Goal: Ask a question: Seek information or help from site administrators or community

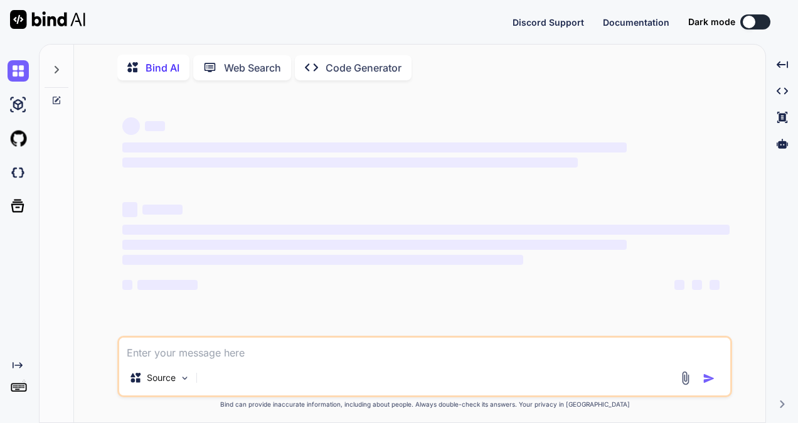
type textarea "function(scope){ let result = []; result.push( { "lovGroupName": "LEAD_ATTRIBUT…"
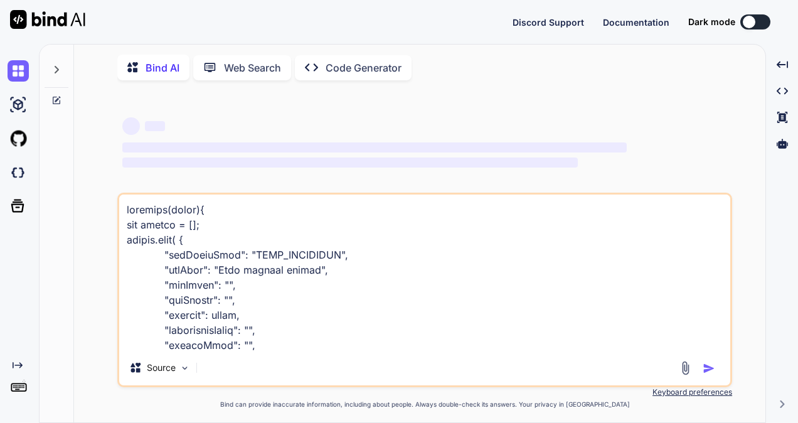
scroll to position [6744, 0]
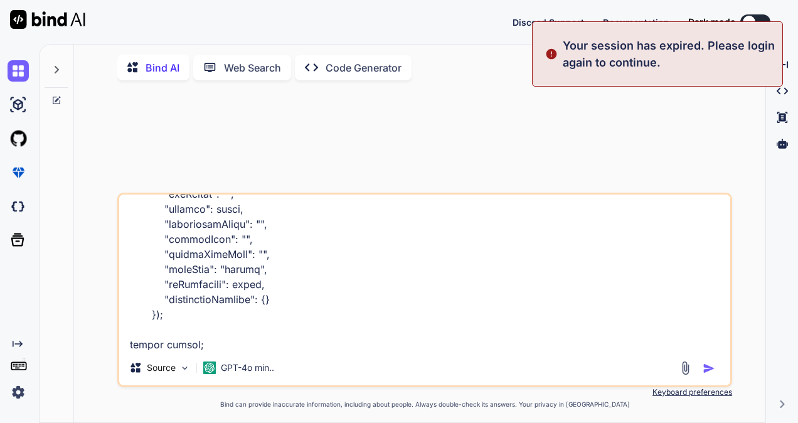
type textarea "x"
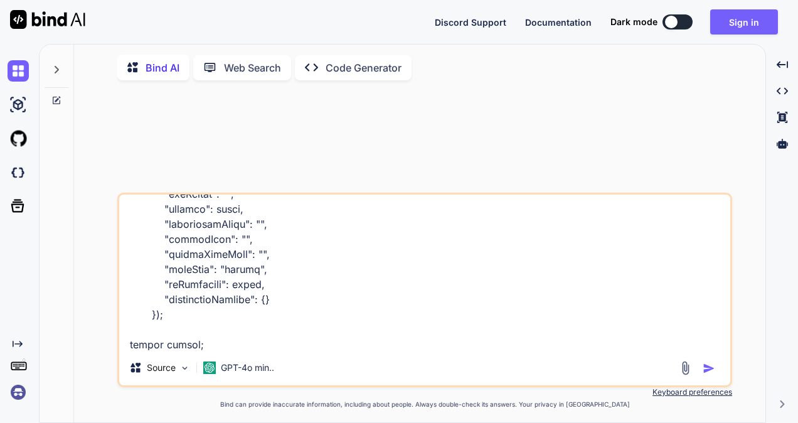
type textarea "function(scope){ let result = []; result.push( { "lovGroupName": "LEAD_ATTRIBUT…"
click at [601, 59] on div "Bind AI Web Search Created with Pixso. Code Generator" at bounding box center [424, 68] width 615 height 36
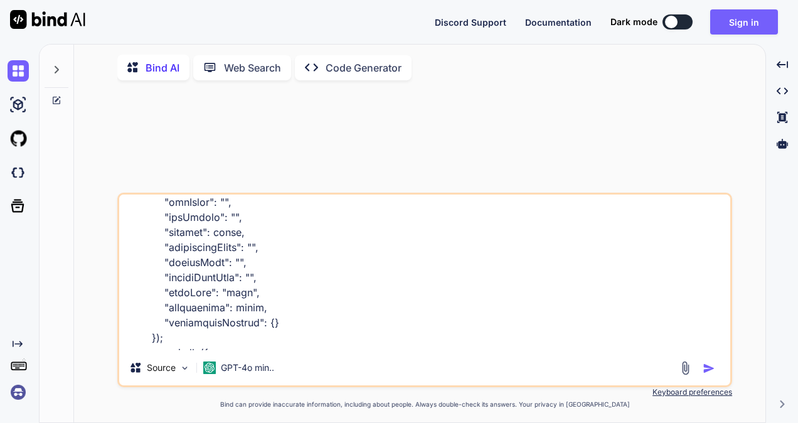
scroll to position [1756, 0]
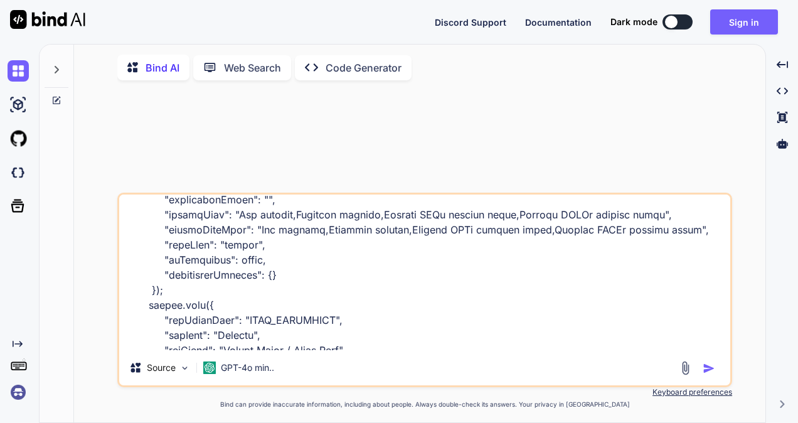
click at [715, 370] on button "button" at bounding box center [711, 368] width 18 height 13
type textarea "x"
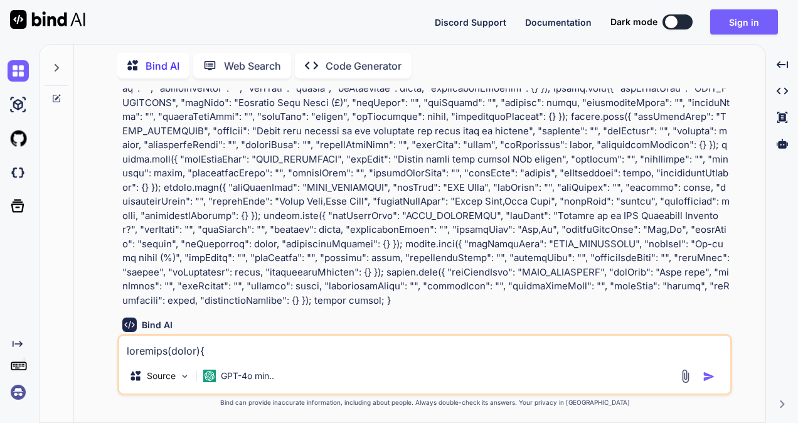
scroll to position [1131, 0]
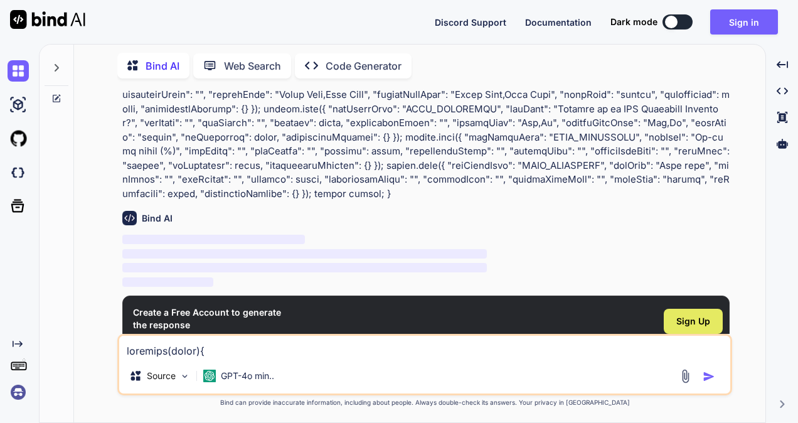
click at [709, 315] on span "Sign Up" at bounding box center [693, 321] width 34 height 13
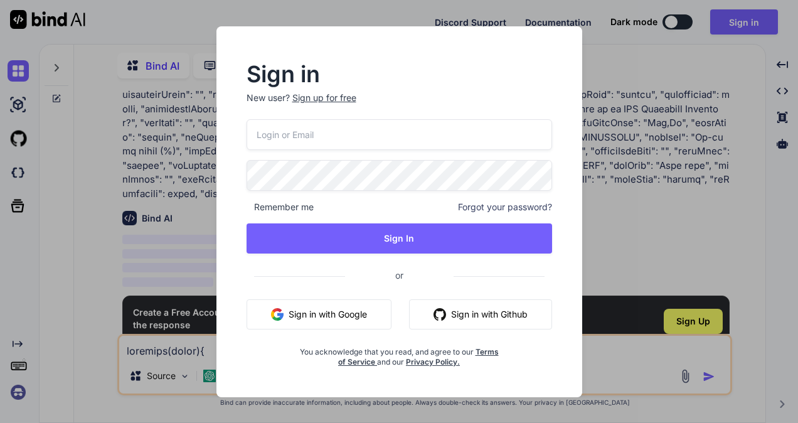
click at [382, 140] on input "email" at bounding box center [398, 134] width 305 height 31
type input "[EMAIL_ADDRESS][DOMAIN_NAME]"
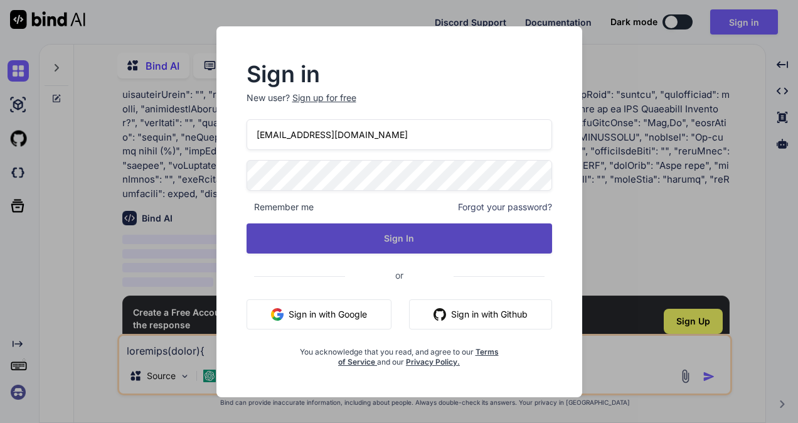
click at [398, 245] on button "Sign In" at bounding box center [398, 238] width 305 height 30
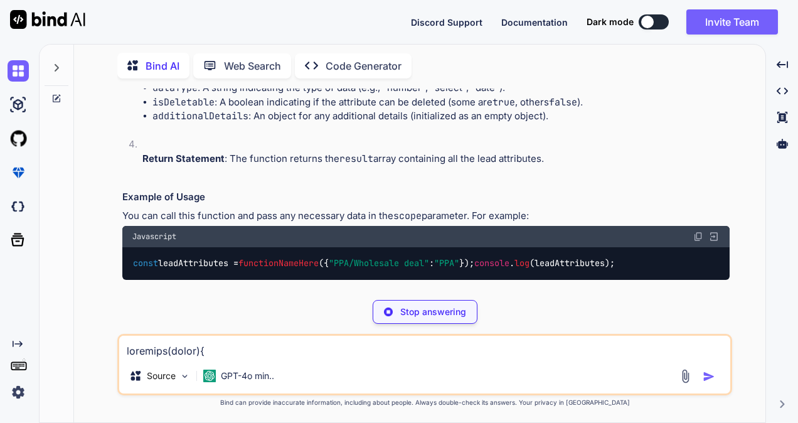
scroll to position [1604, 0]
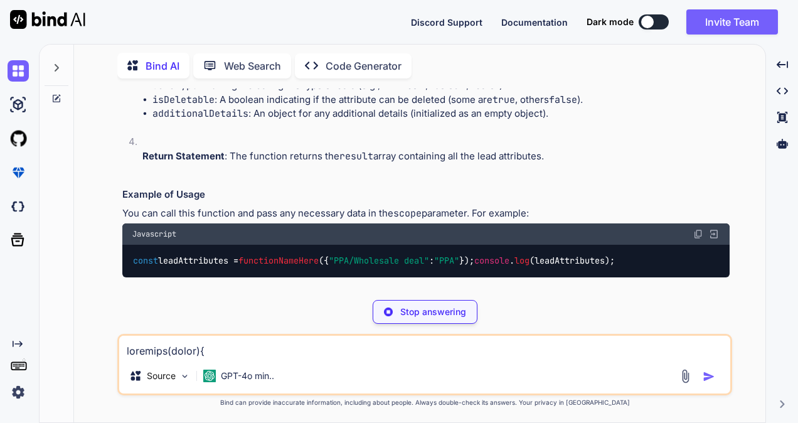
click at [265, 349] on textarea at bounding box center [424, 347] width 611 height 23
type textarea "x"
type textarea "r"
type textarea "x"
type textarea "re"
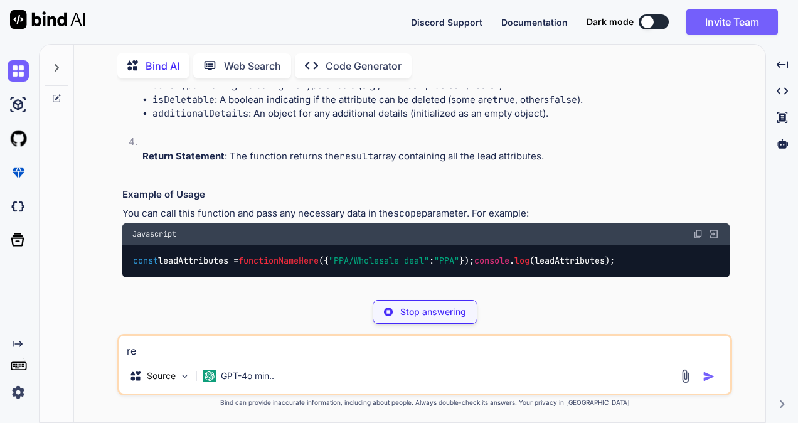
type textarea "x"
type textarea "red"
type textarea "x"
type textarea "redu"
type textarea "x"
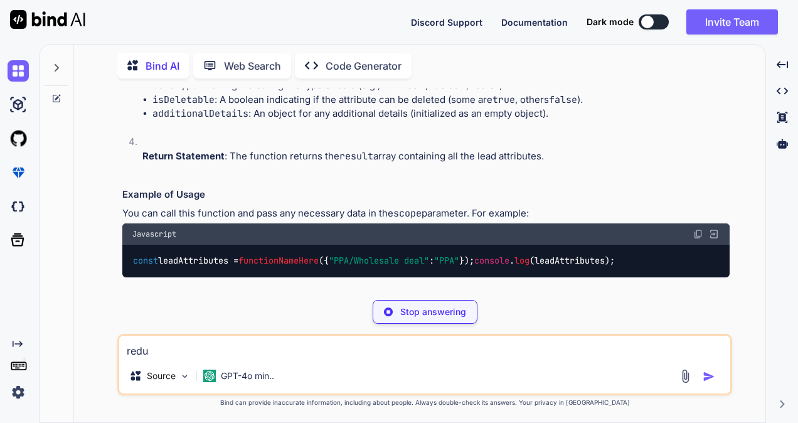
type textarea "reduc"
type textarea "x"
type textarea "reduce"
type textarea "x"
type textarea "reduce"
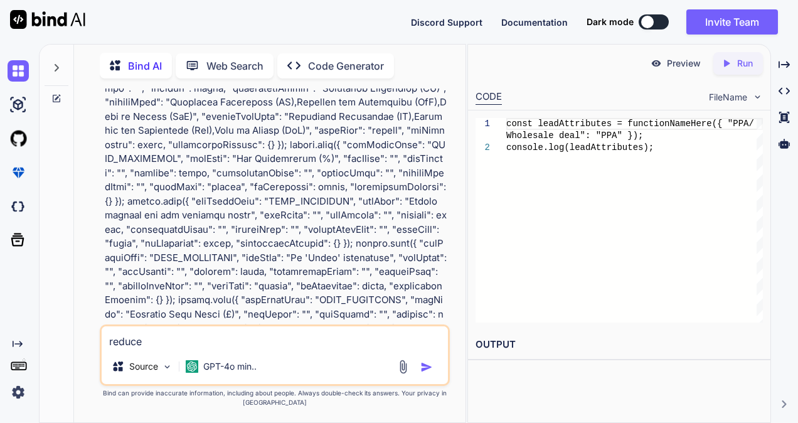
type textarea "x"
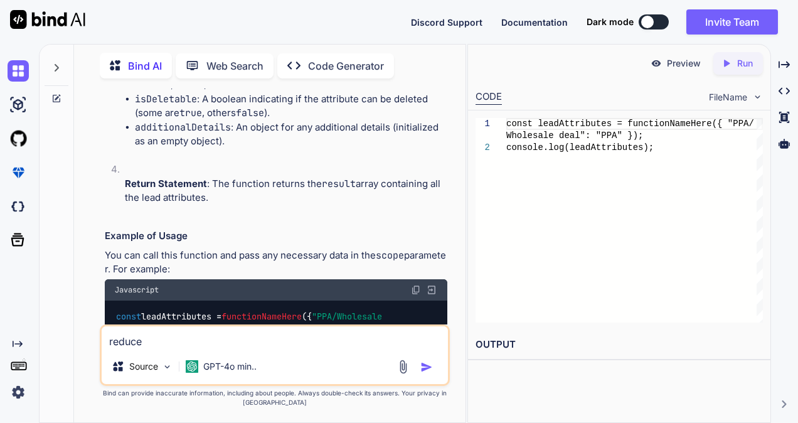
type textarea "reduce t"
type textarea "x"
type textarea "reduce te"
type textarea "x"
type textarea "reduce teh"
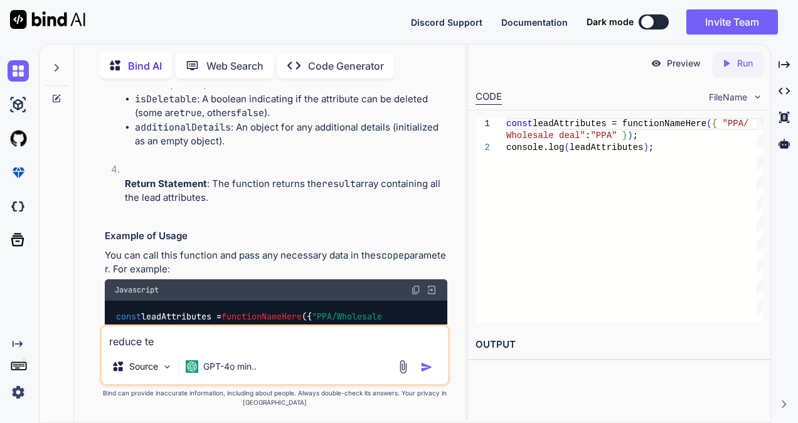
type textarea "x"
type textarea "reduce te"
type textarea "x"
type textarea "reduce t"
type textarea "x"
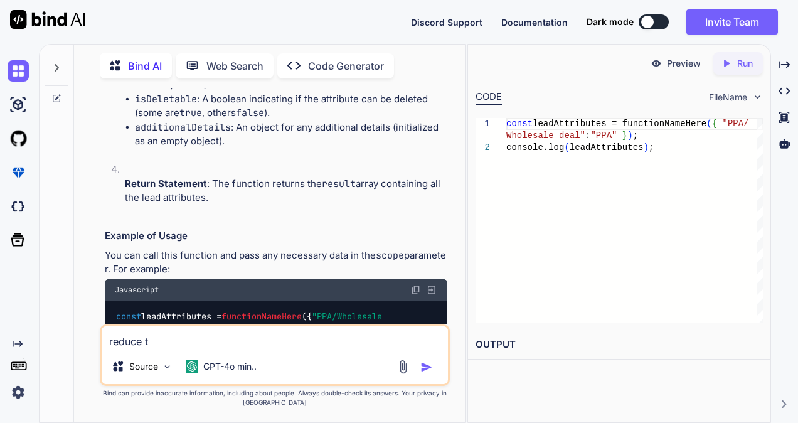
type textarea "reduce th"
type textarea "x"
type textarea "reduce the"
type textarea "x"
type textarea "reduce the"
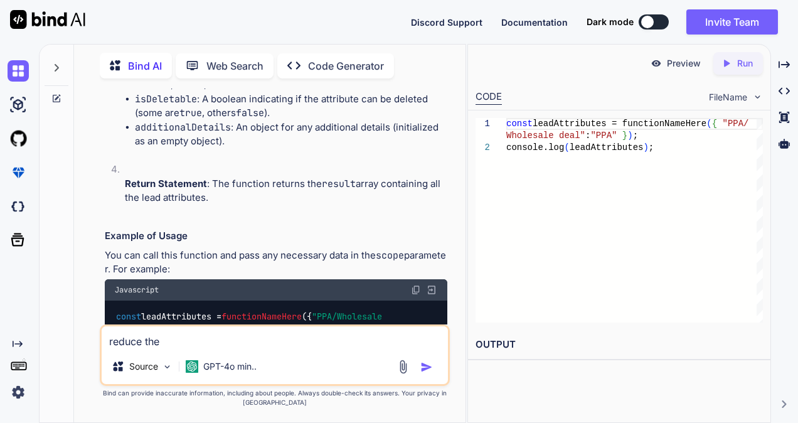
type textarea "x"
type textarea "reduce the c"
type textarea "x"
type textarea "reduce the co"
type textarea "x"
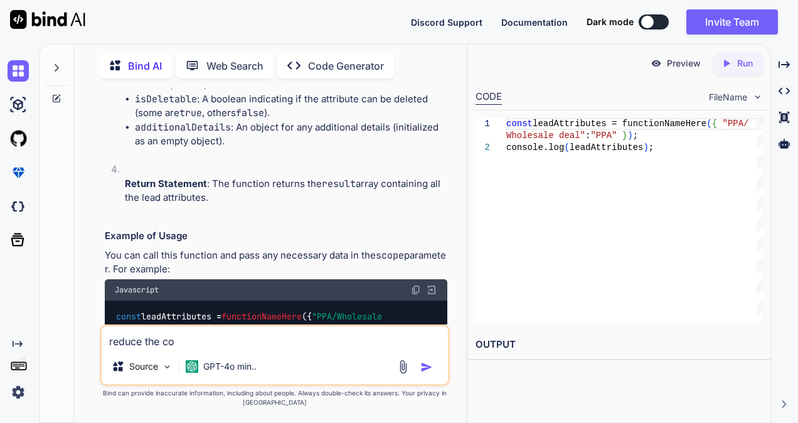
type textarea "reduce the cod"
type textarea "x"
type textarea "reduce the code"
type textarea "x"
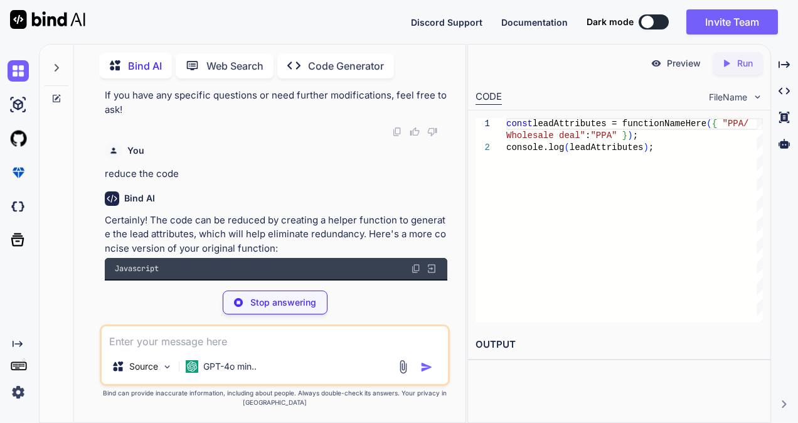
scroll to position [3237, 0]
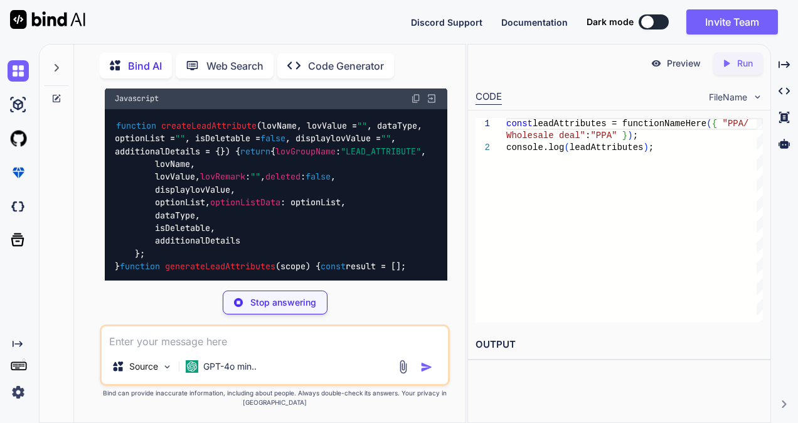
type textarea "x"
type textarea "result.push(createLeadAttribute("Related to an EDF Framework Customer?", "", "s…"
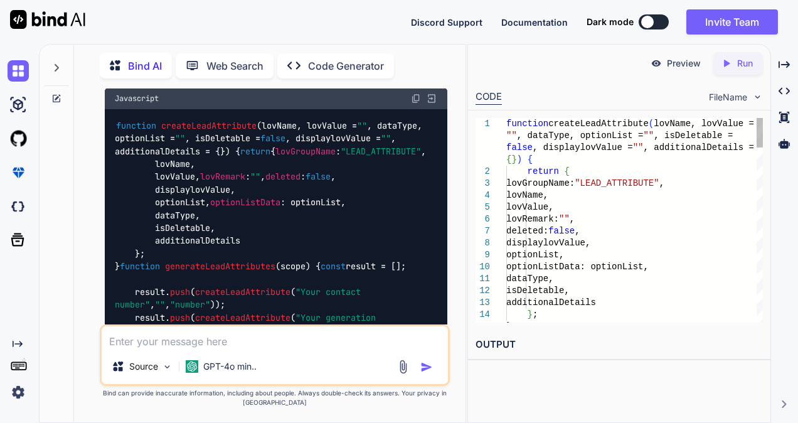
type textarea "x"
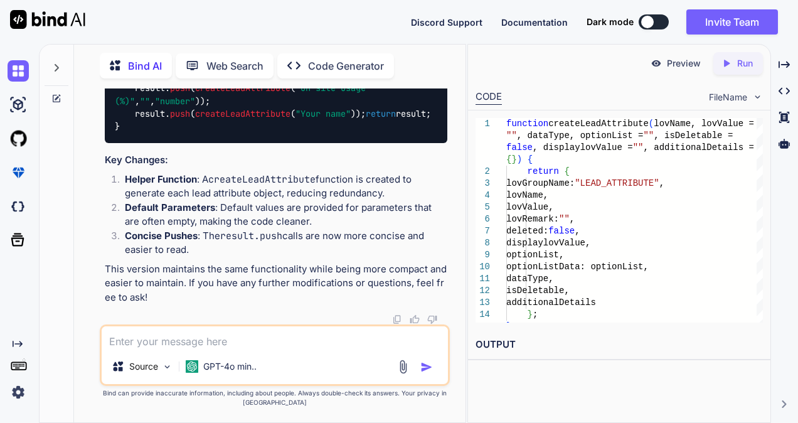
scroll to position [4494, 0]
click at [262, 322] on div at bounding box center [276, 319] width 342 height 10
click at [261, 331] on div "Source GPT-4o min.." at bounding box center [275, 354] width 350 height 61
click at [259, 334] on textarea at bounding box center [275, 337] width 346 height 23
click at [248, 337] on textarea at bounding box center [275, 337] width 346 height 23
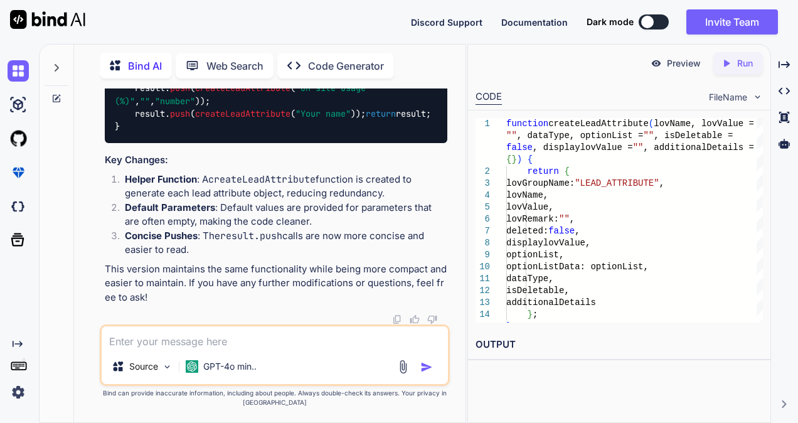
type textarea "g"
type textarea "x"
type textarea "gi"
type textarea "x"
type textarea "giv"
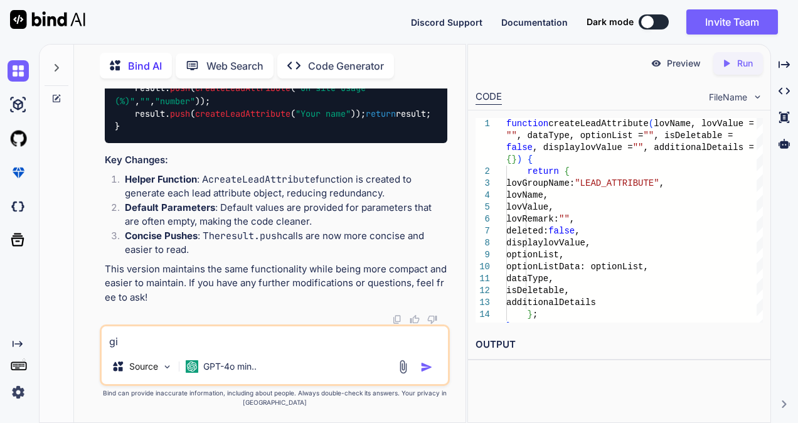
type textarea "x"
type textarea "give"
type textarea "x"
type textarea "give"
type textarea "x"
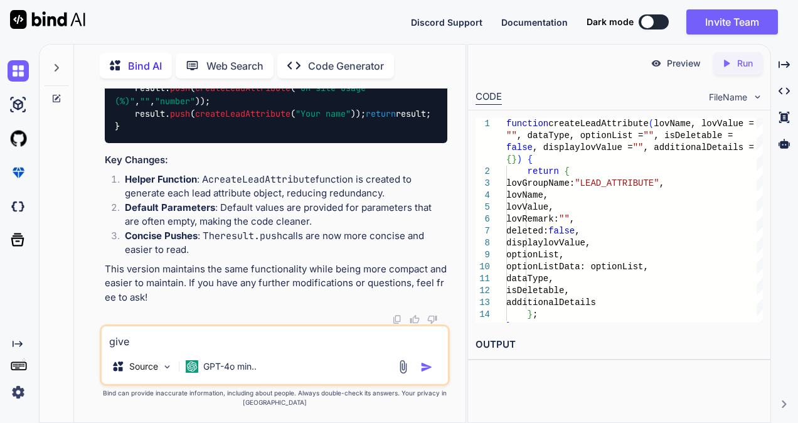
type textarea "give m"
type textarea "x"
type textarea "give me"
type textarea "x"
type textarea "give me"
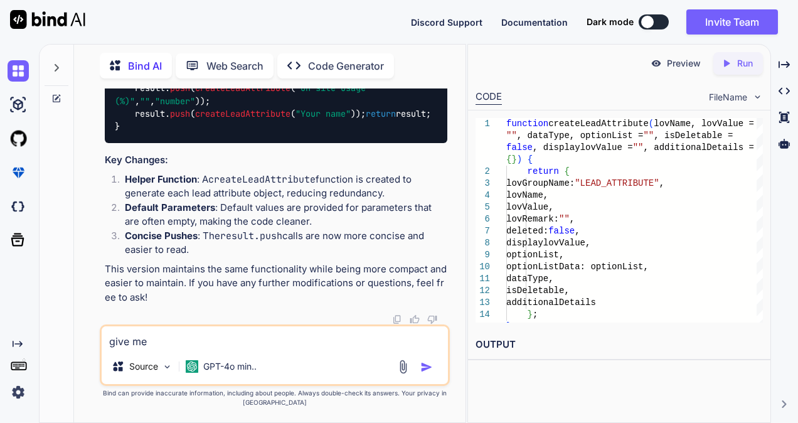
type textarea "x"
type textarea "give me i"
type textarea "x"
type textarea "give me in"
type textarea "x"
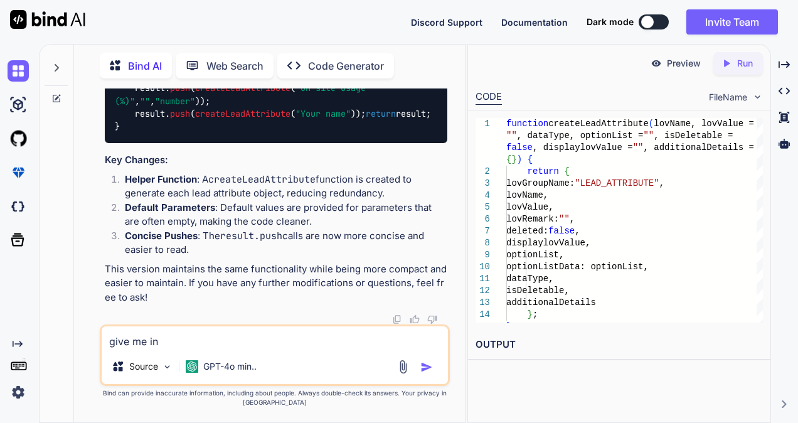
type textarea "give me in"
type textarea "x"
type textarea "give me in s"
type textarea "x"
type textarea "give me in si"
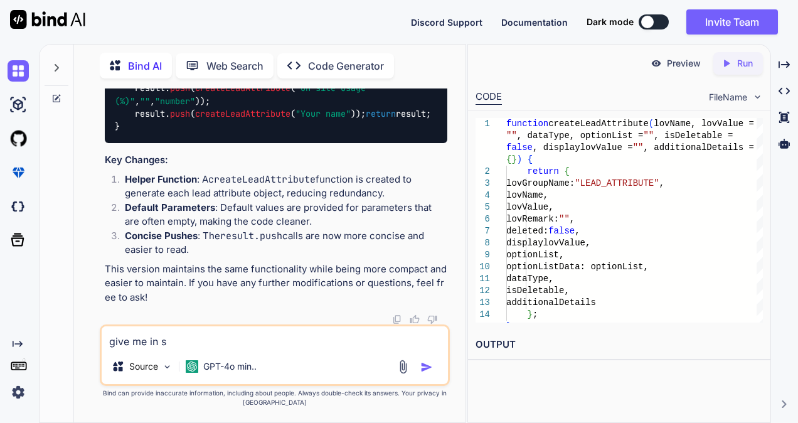
type textarea "x"
type textarea "give me in sin"
type textarea "x"
type textarea "give me in sing"
type textarea "x"
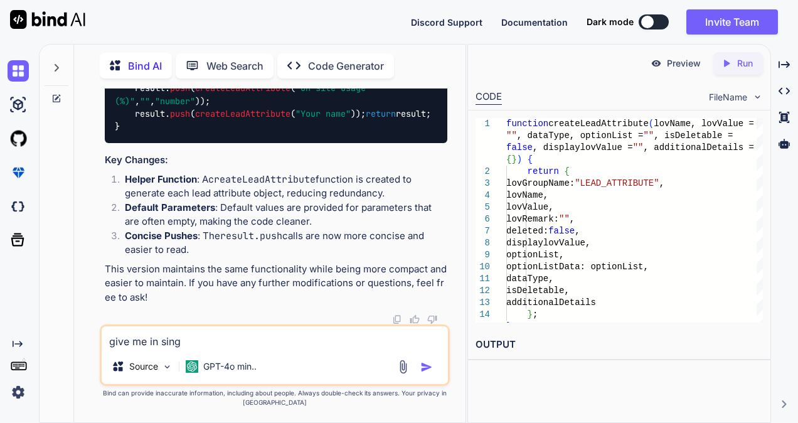
type textarea "give me in singl"
type textarea "x"
type textarea "give me in single"
type textarea "x"
type textarea "give me in single"
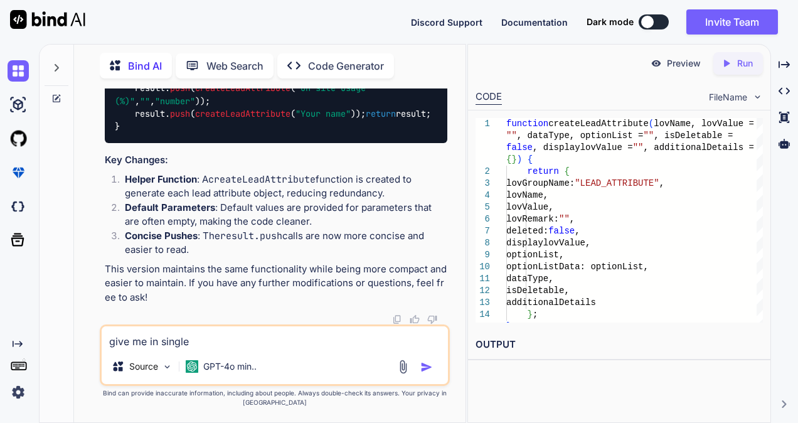
type textarea "x"
type textarea "give me in single m"
type textarea "x"
type textarea "give me in single me"
type textarea "x"
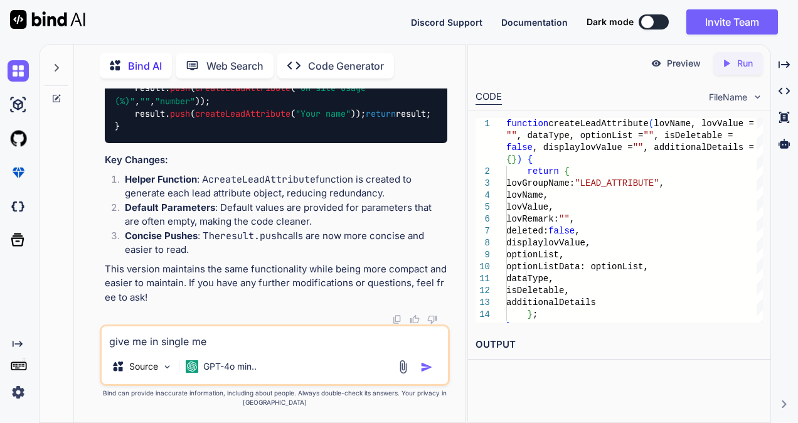
type textarea "give me in single met"
type textarea "x"
type textarea "give me in single meth"
type textarea "x"
type textarea "give me in single metho"
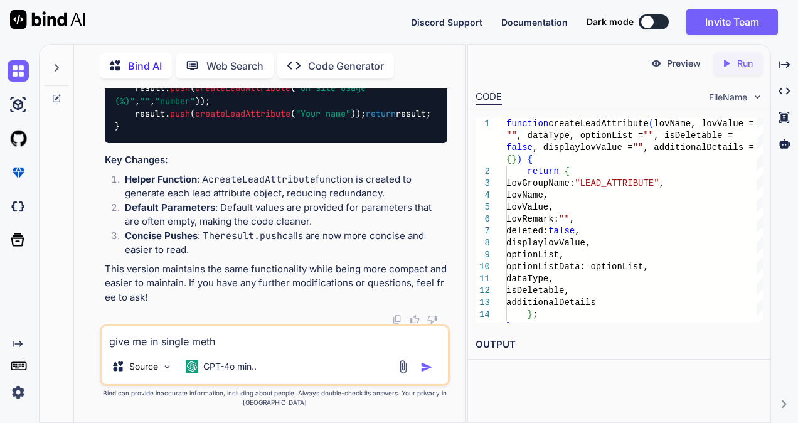
type textarea "x"
type textarea "give me in single method"
type textarea "x"
type textarea "give me in single method"
type textarea "x"
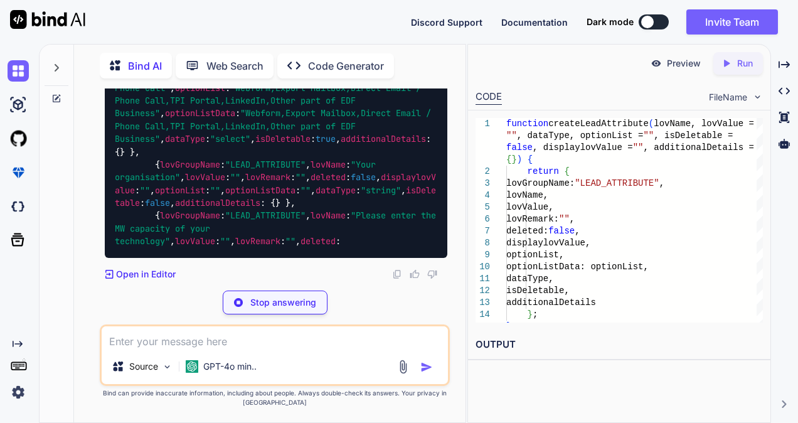
scroll to position [5542, 0]
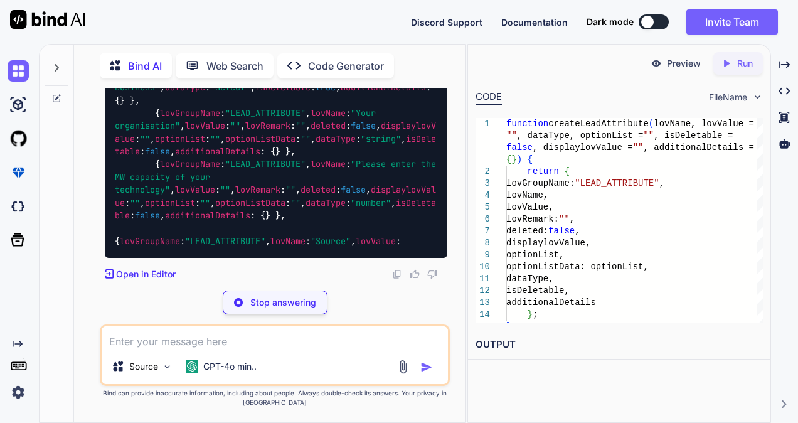
click at [262, 339] on textarea at bounding box center [275, 337] width 346 height 23
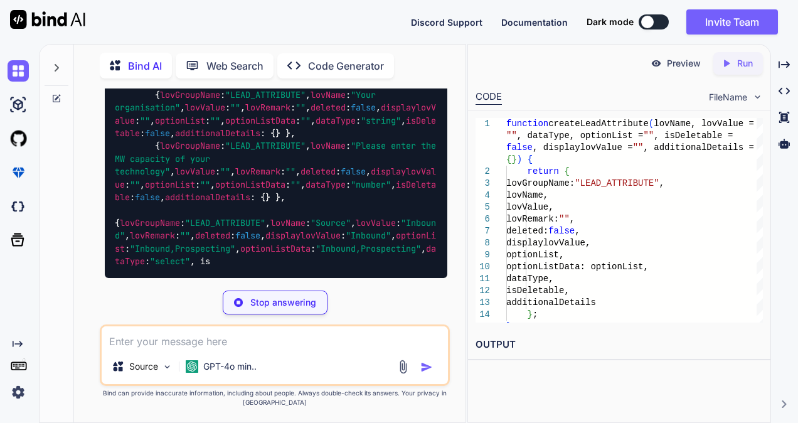
type textarea "x"
type textarea "m"
type textarea "x"
type textarea "ma"
type textarea "x"
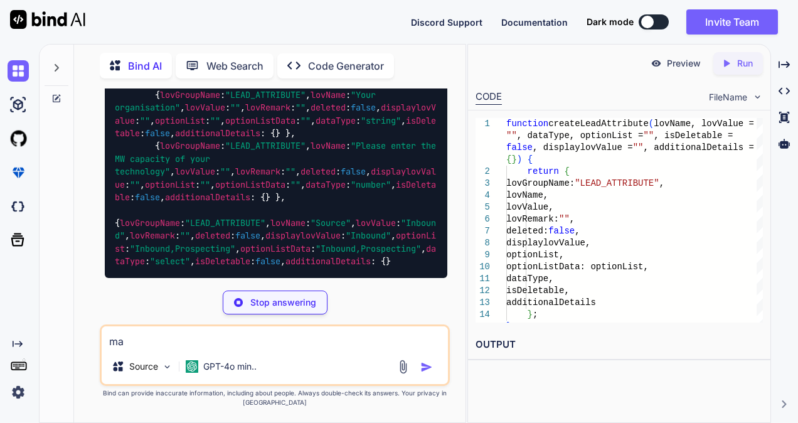
type textarea "mak"
type textarea "x"
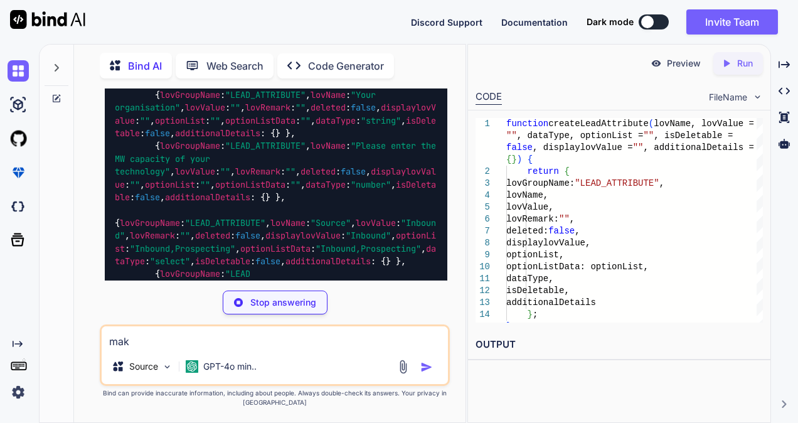
type textarea "make"
type textarea "x"
type textarea "make"
type textarea "x"
type textarea "make t"
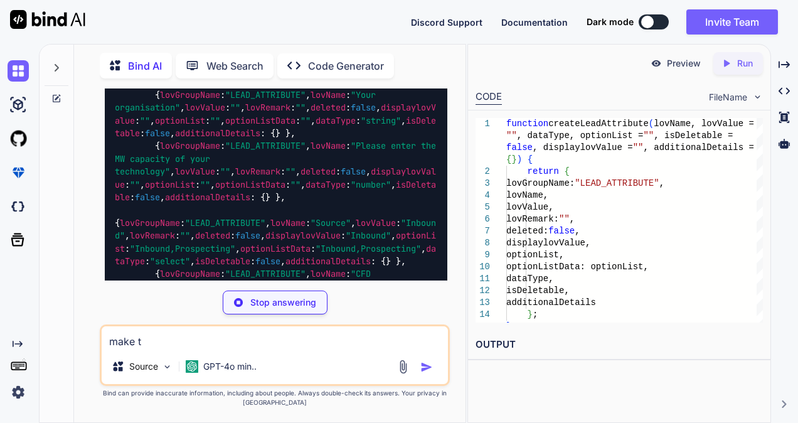
type textarea "x"
type textarea "make th"
type textarea "x"
type textarea "make thi"
type textarea "x"
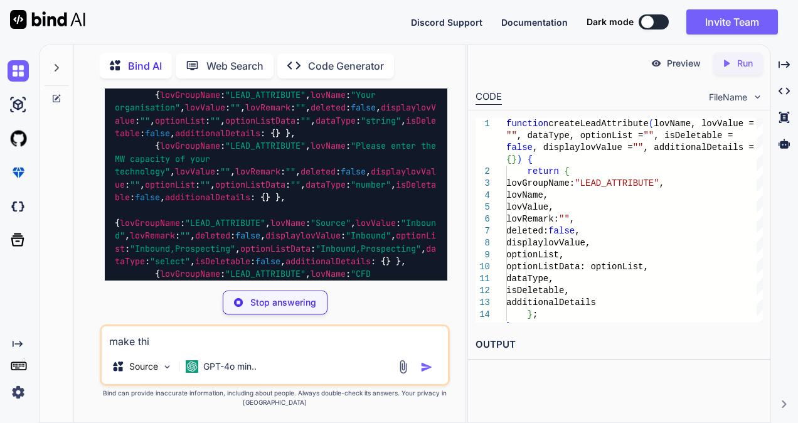
type textarea "make this"
type textarea "x"
type textarea "make this"
type textarea "x"
type textarea "make this t"
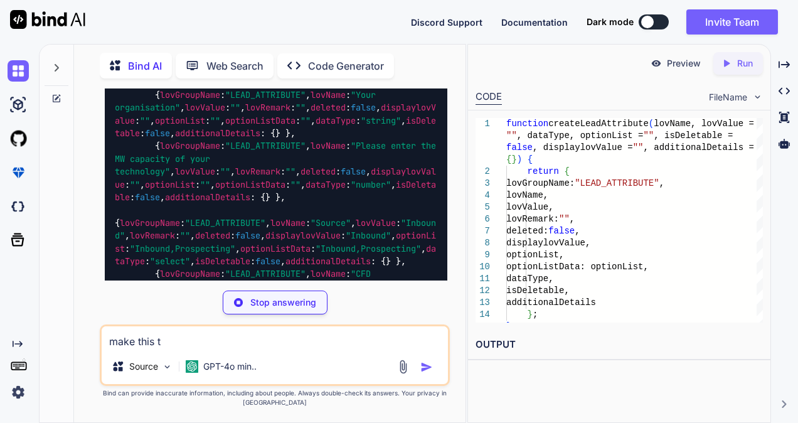
type textarea "x"
type textarea "make this th"
type textarea "x"
type textarea "make this thi"
type textarea "x"
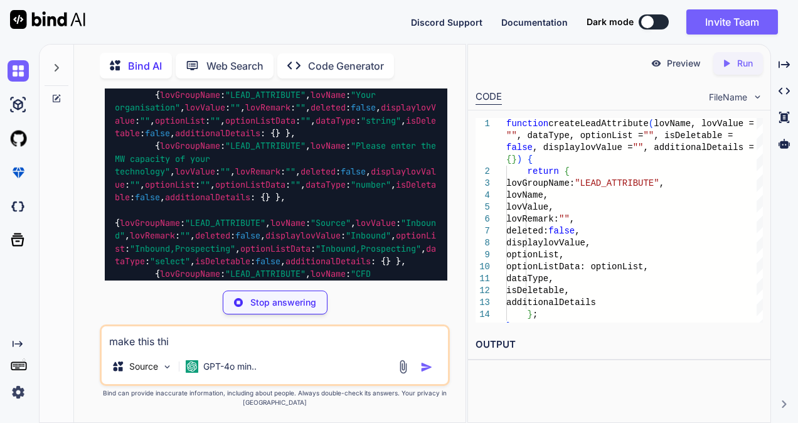
type textarea "make this this"
type textarea "x"
type textarea "make this this"
type textarea "x"
type textarea "make this this"
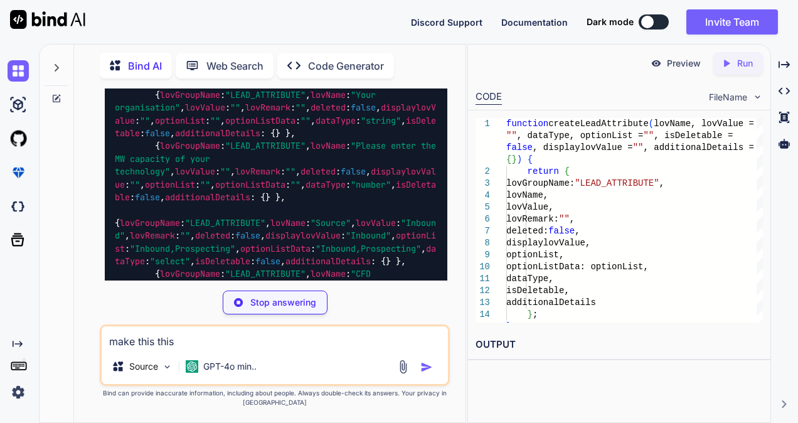
type textarea "x"
type textarea "make this thi"
type textarea "x"
type textarea "make this th"
type textarea "x"
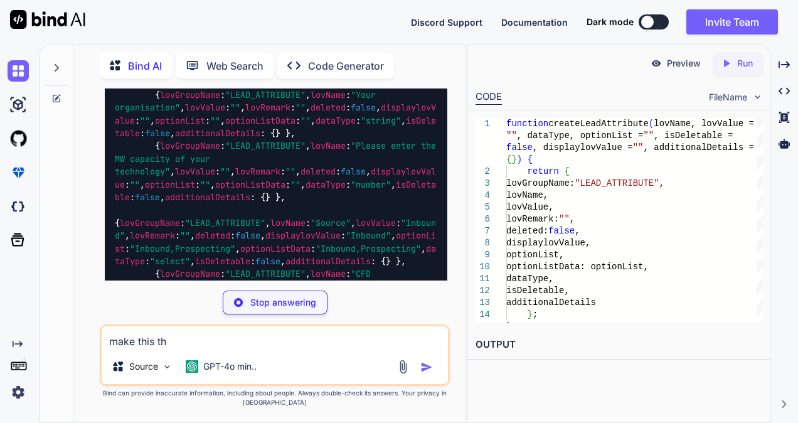
type textarea "make this t"
type textarea "x"
type textarea "make this"
type textarea "x"
type textarea "make this s"
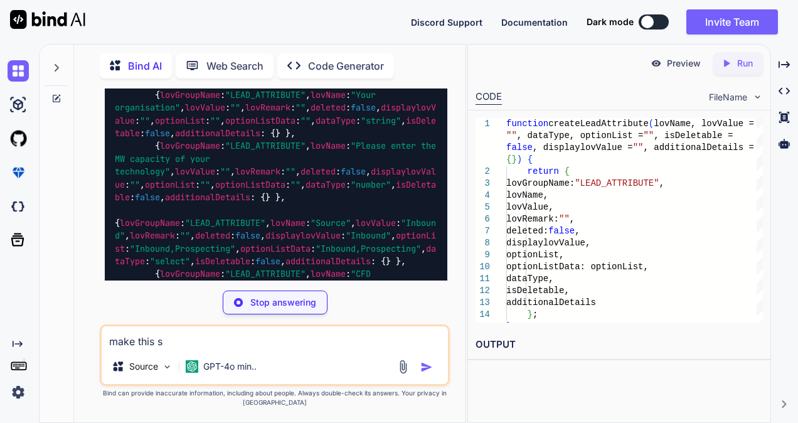
type textarea "x"
type textarea "make this si"
type textarea "x"
type textarea "make this sin"
type textarea "x"
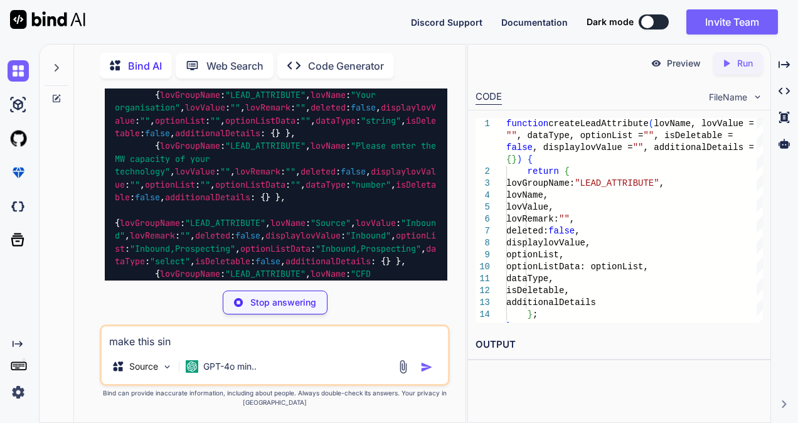
type textarea "make this sing"
type textarea "x"
type textarea "make this sin"
type textarea "x"
type textarea "make this sing"
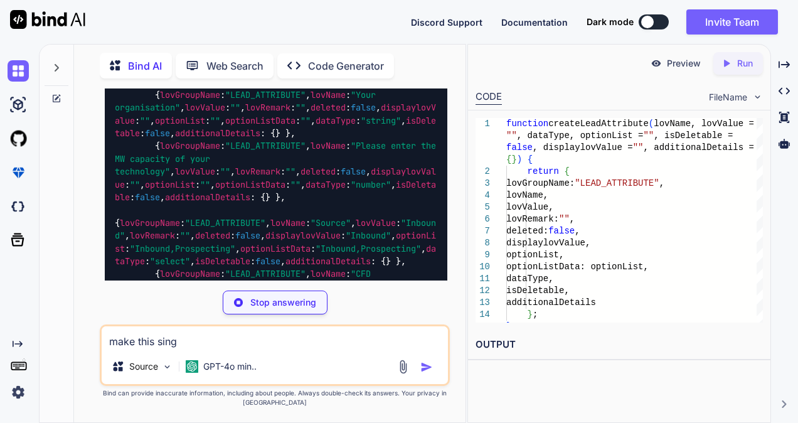
type textarea "x"
type textarea "make this singl"
type textarea "x"
type textarea "make this single"
type textarea "x"
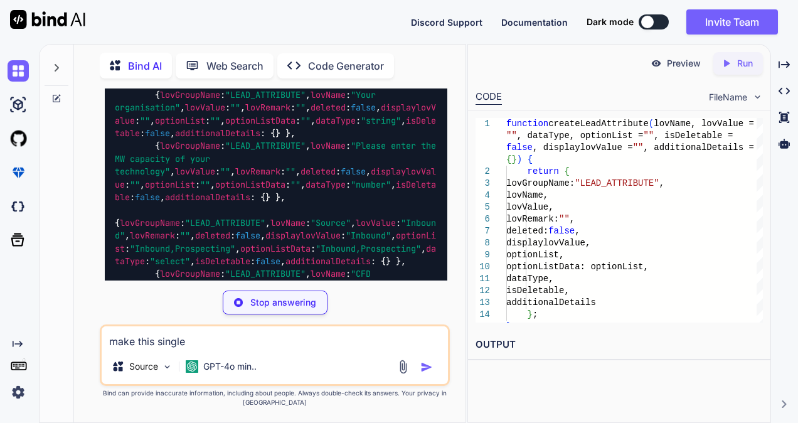
type textarea "make this single"
type textarea "x"
type textarea "make this single m"
type textarea "x"
type textarea "make this single me"
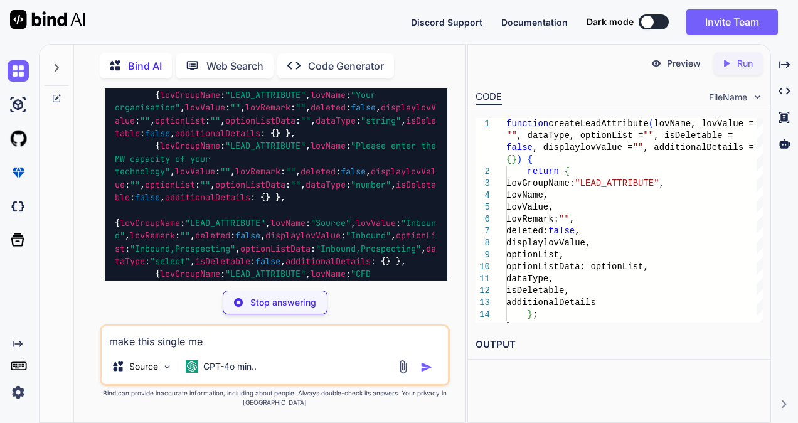
type textarea "x"
type textarea "make this single met"
type textarea "x"
type textarea "make this single meth"
type textarea "x"
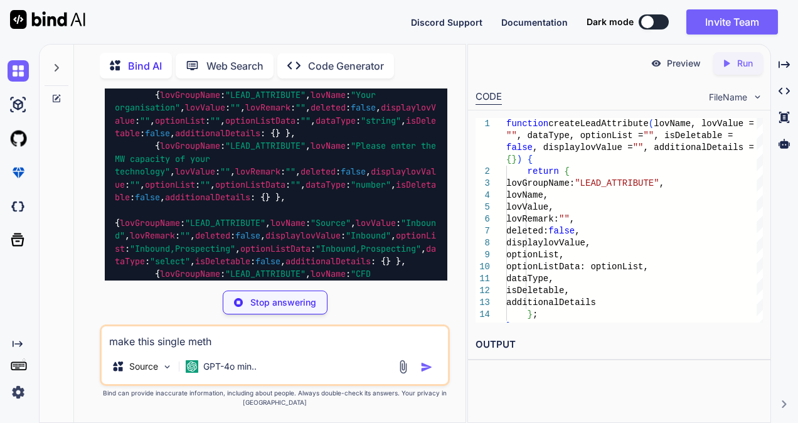
type textarea "make this single metho"
type textarea "x"
type textarea "make this single method"
type textarea "x"
type textarea "make this single method"
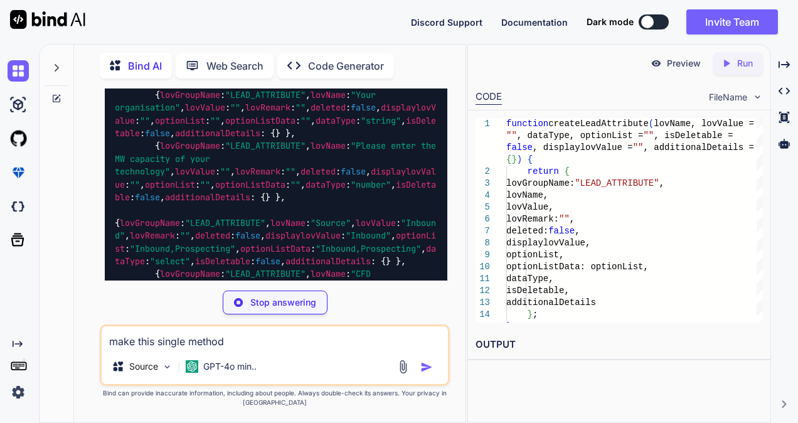
type textarea "x"
type textarea "make this single method a"
type textarea "x"
type textarea "make this single method an"
type textarea "x"
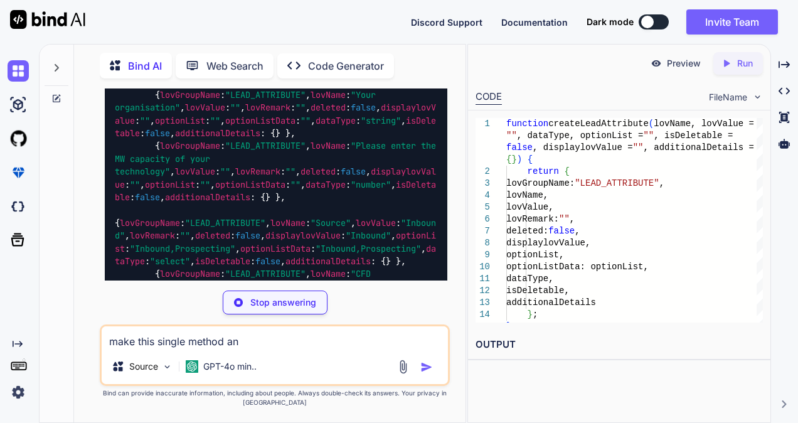
type textarea "make this single method and"
type textarea "x"
type textarea "make this single method and"
type textarea "x"
type textarea "make this single method and r"
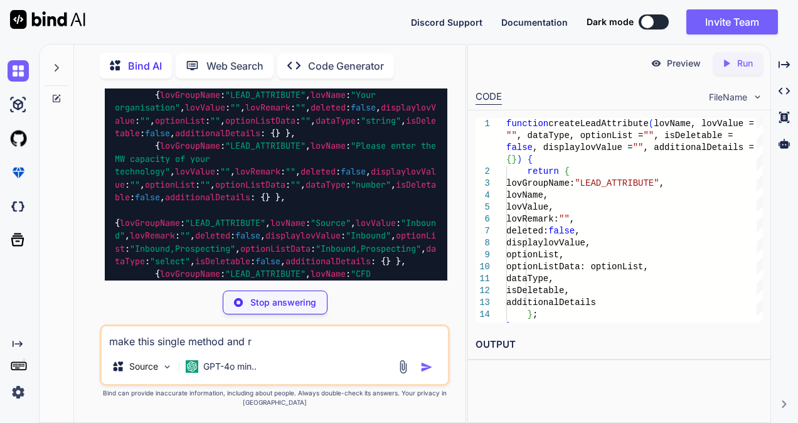
type textarea "x"
type textarea "make this single method and re"
type textarea "x"
type textarea "make this single method and res"
type textarea "x"
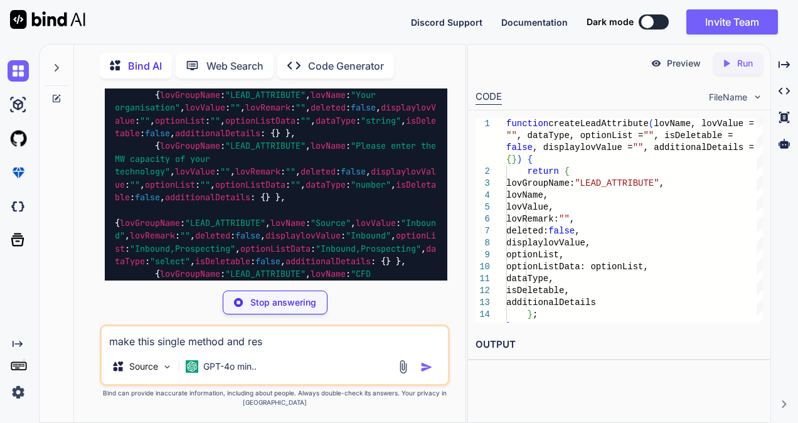
type textarea "make this single method and re"
type textarea "x"
type textarea "make this single method and red"
type textarea "x"
type textarea "make this single method and redu"
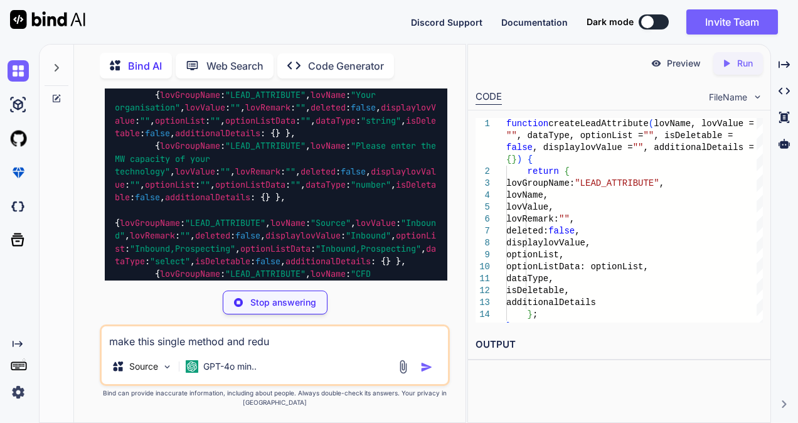
type textarea "x"
type textarea "make this single method and reduc"
type textarea "x"
type textarea "make this single method and reduce"
type textarea "x"
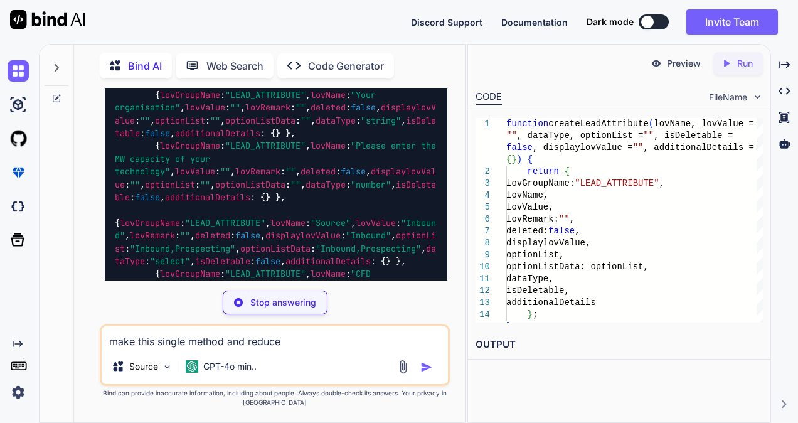
type textarea "make this single method and reduce"
type textarea "x"
type textarea "make this single method and reduce t"
type textarea "x"
type textarea "make this single method and reduce th"
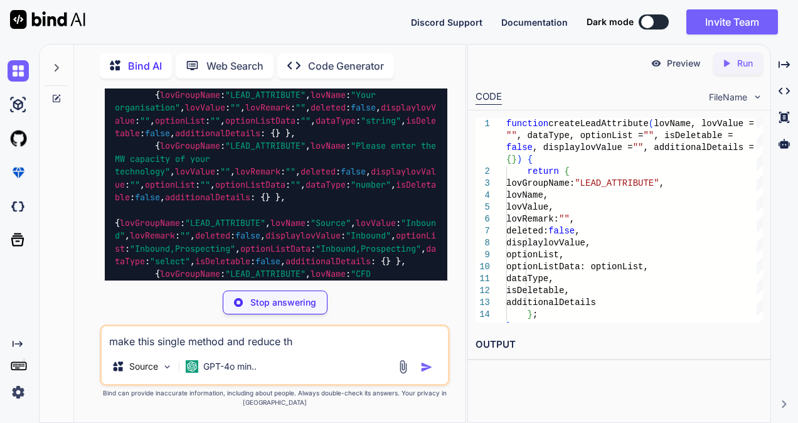
type textarea "x"
type textarea "make this single method and reduce the"
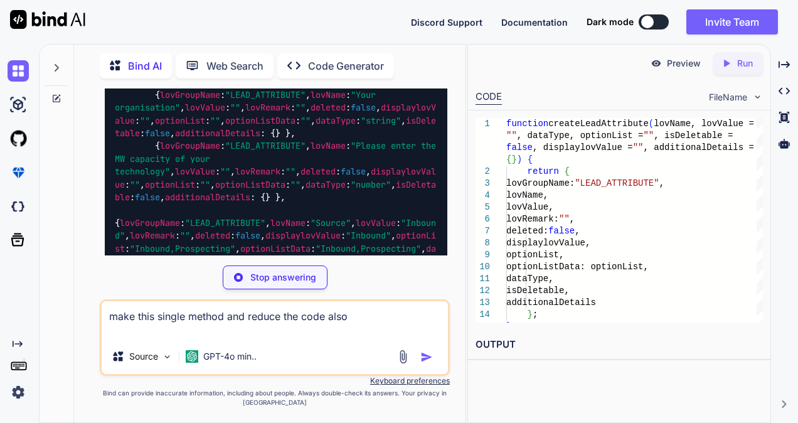
click at [278, 278] on p "Stop answering" at bounding box center [283, 277] width 66 height 13
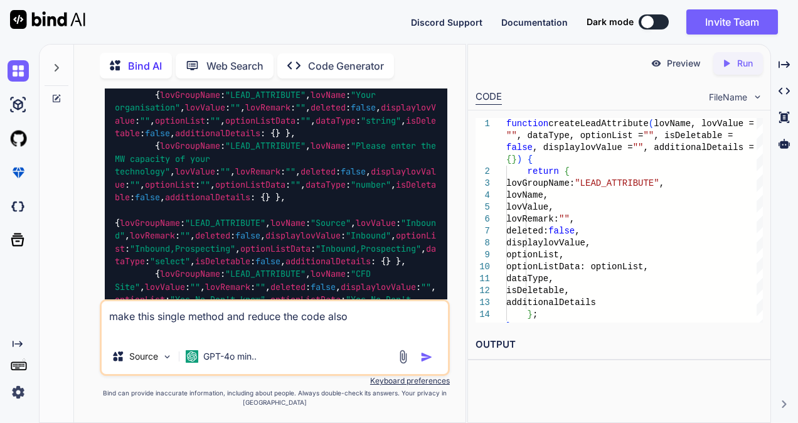
click at [430, 355] on img "button" at bounding box center [426, 357] width 13 height 13
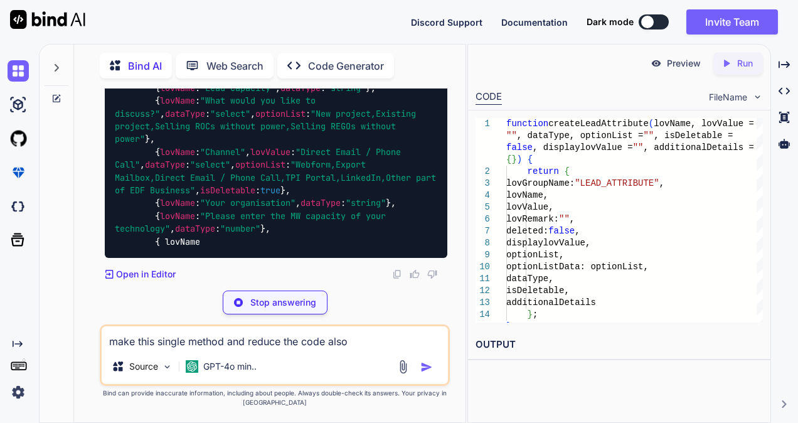
scroll to position [6726, 0]
